Goal: Understand process/instructions

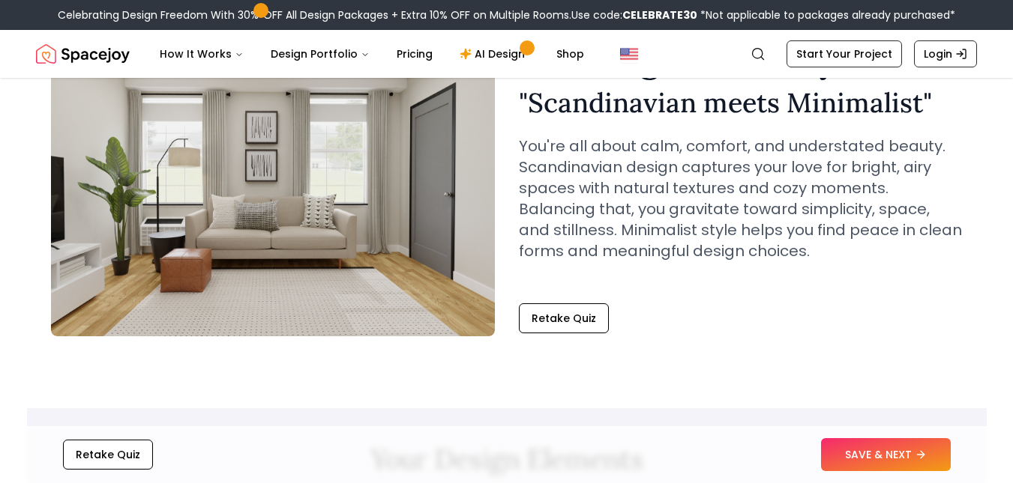
scroll to position [108, 0]
